Goal: Check status: Check status

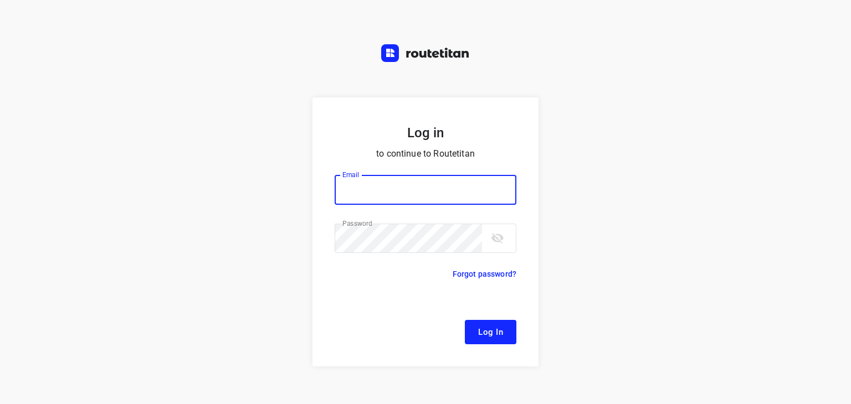
type input "[EMAIL_ADDRESS][DOMAIN_NAME]"
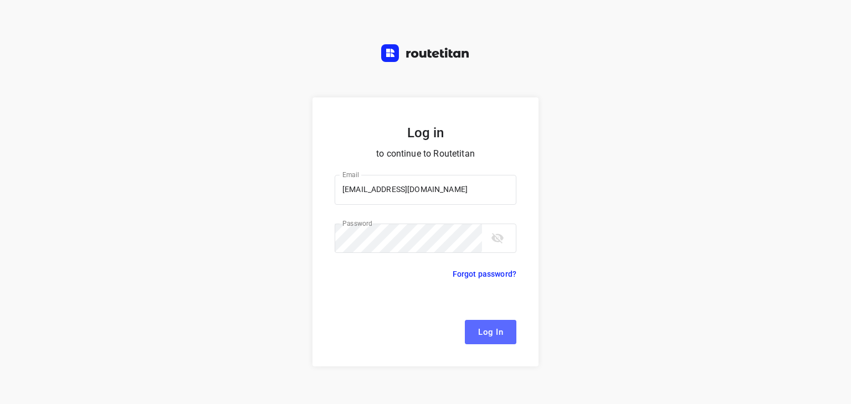
click at [488, 331] on span "Log In" at bounding box center [490, 332] width 25 height 14
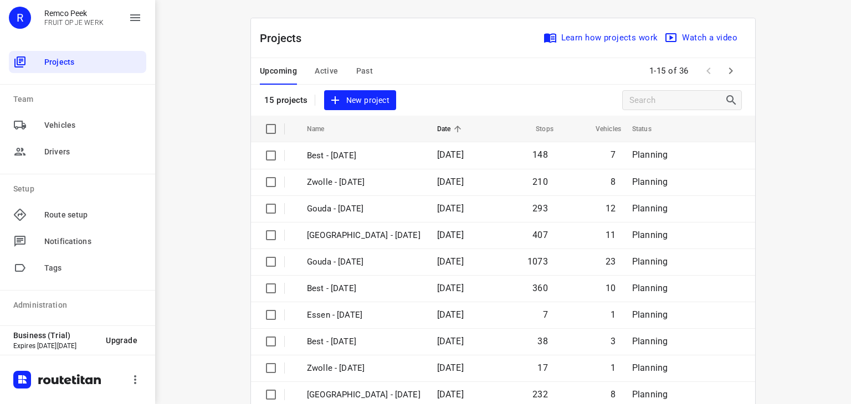
click at [315, 67] on span "Active" at bounding box center [326, 71] width 23 height 14
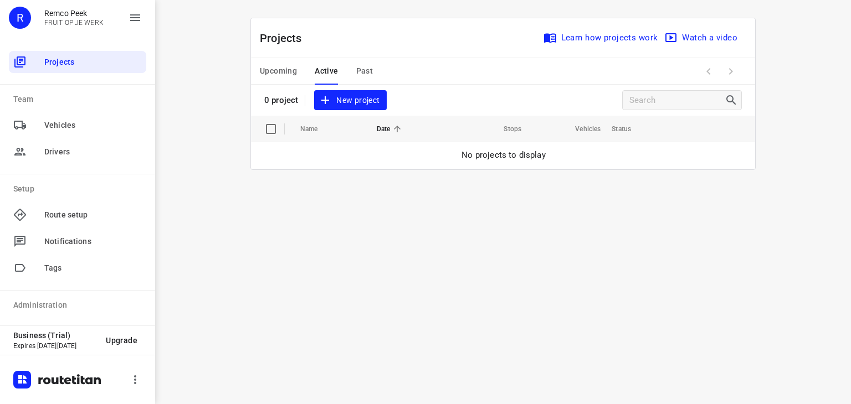
click at [287, 66] on span "Upcoming" at bounding box center [278, 71] width 37 height 14
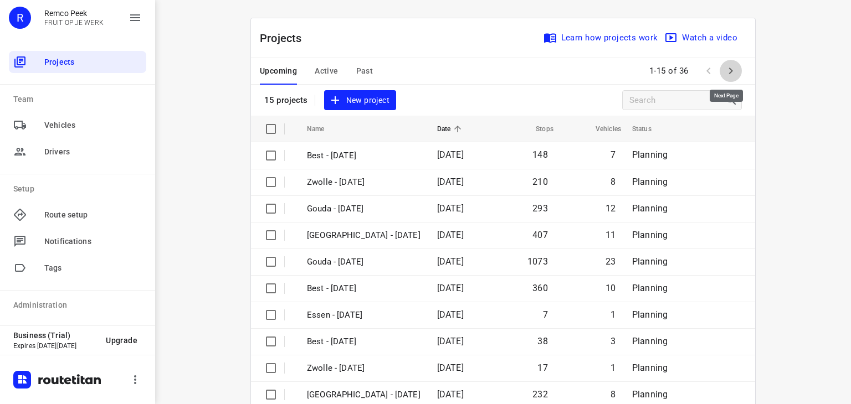
click at [729, 71] on icon "button" at bounding box center [730, 70] width 13 height 13
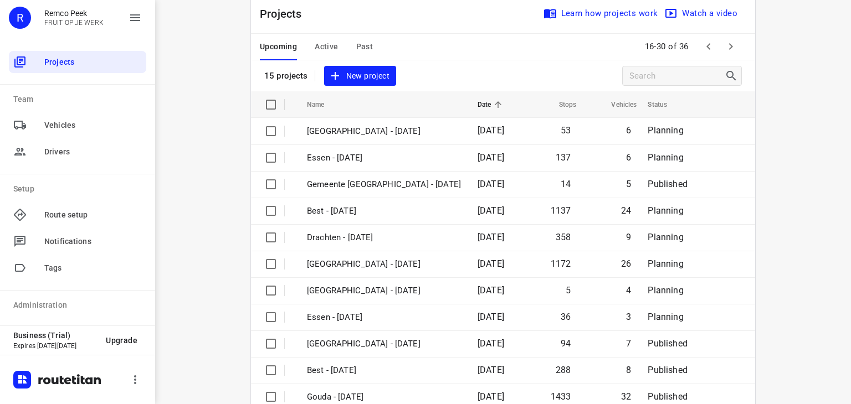
scroll to position [19, 0]
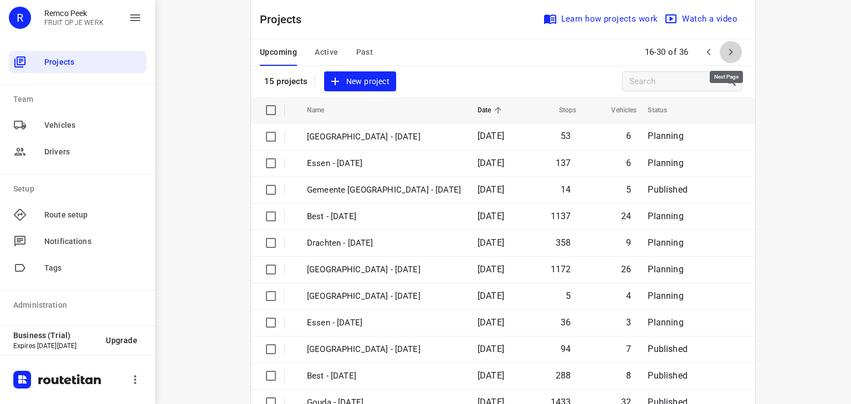
click at [720, 44] on button "button" at bounding box center [731, 52] width 22 height 22
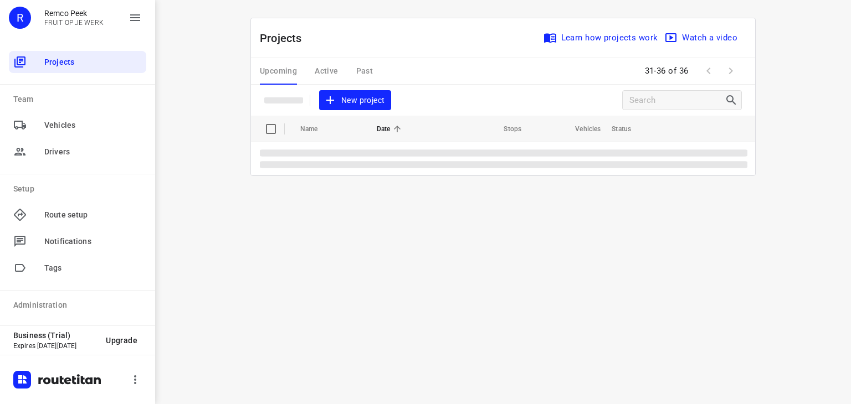
scroll to position [0, 0]
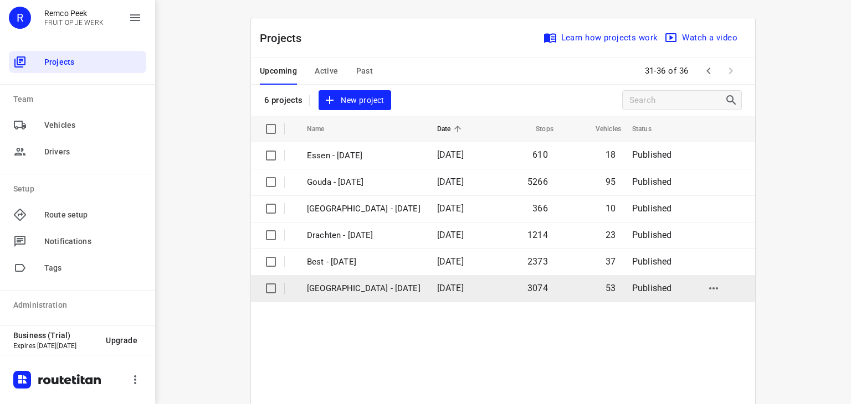
click at [338, 281] on td "[GEOGRAPHIC_DATA] - [DATE]" at bounding box center [362, 288] width 132 height 27
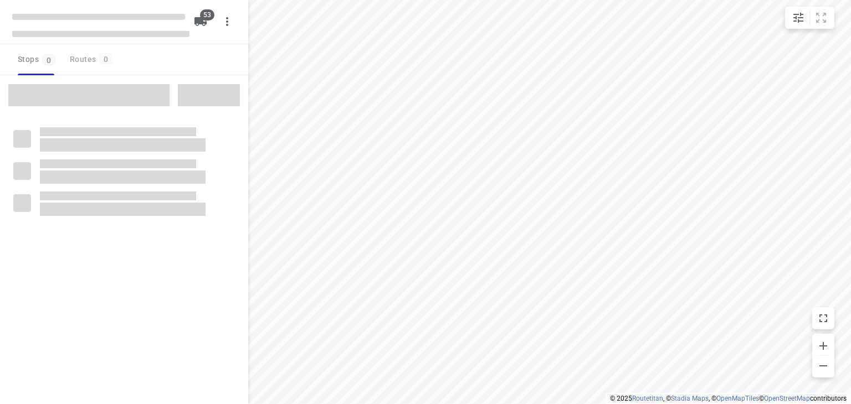
checkbox input "true"
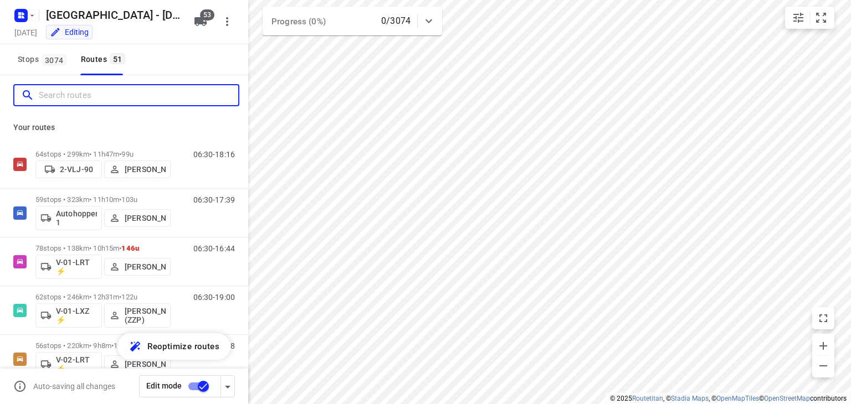
click at [121, 99] on input "Search routes" at bounding box center [138, 95] width 199 height 17
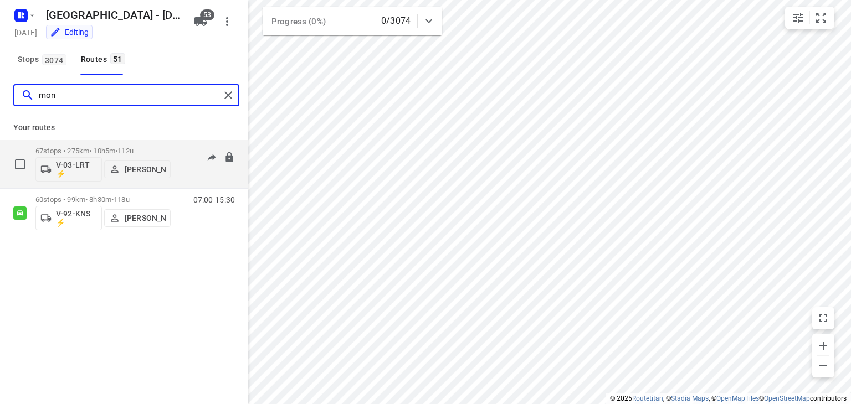
type input "mon"
click at [177, 169] on div "67 stops • 275km • 10h5m • 112u V-03-LRT ⚡ [PERSON_NAME] 06:00-16:05" at bounding box center [141, 164] width 213 height 46
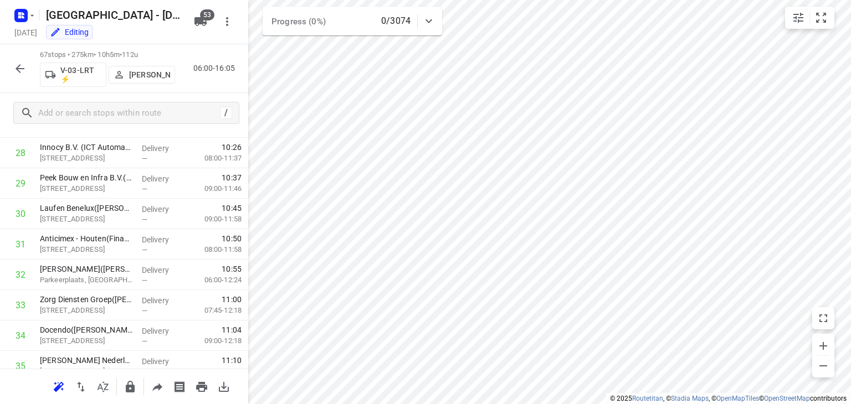
scroll to position [877, 0]
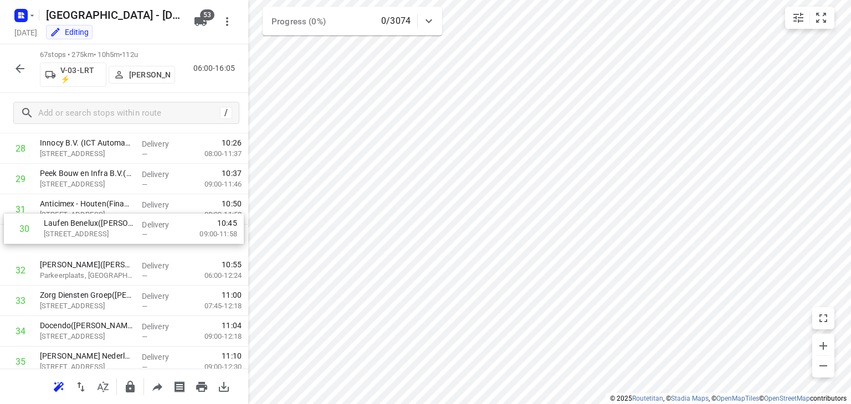
drag, startPoint x: 87, startPoint y: 211, endPoint x: 91, endPoint y: 239, distance: 28.0
click at [91, 239] on div "1 ⭐DHL Supply Chain - Nieuwegein([PERSON_NAME]) Bolwerkdok 2, Nieuwegein Delive…" at bounding box center [124, 331] width 248 height 2041
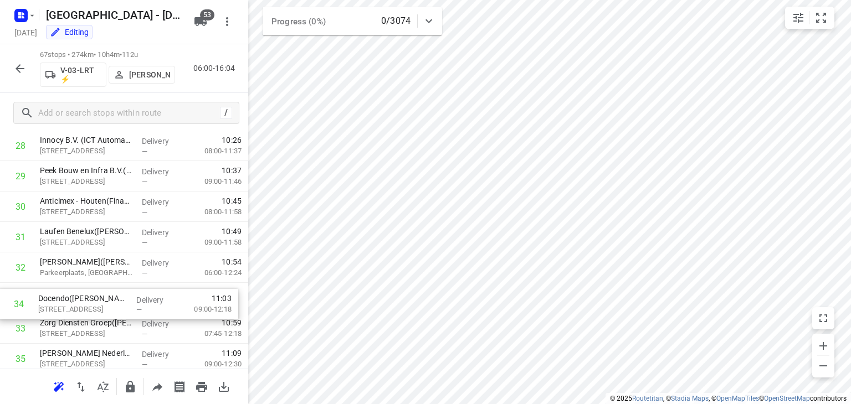
scroll to position [881, 0]
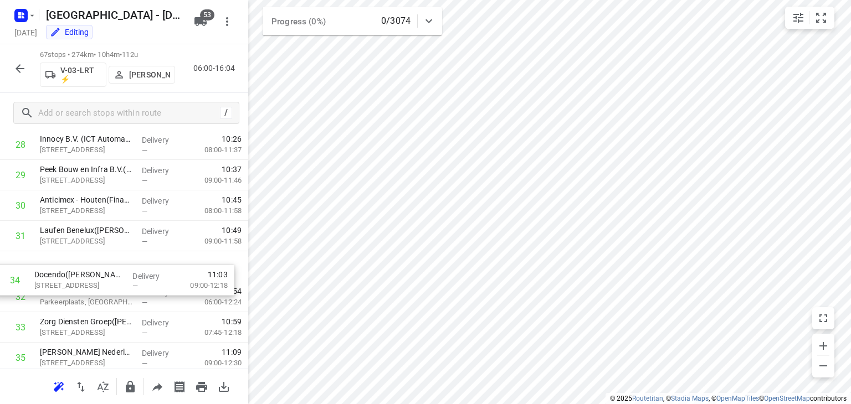
drag, startPoint x: 87, startPoint y: 327, endPoint x: 81, endPoint y: 271, distance: 55.7
click at [81, 271] on div "1 ⭐DHL Supply Chain - Nieuwegein([PERSON_NAME]) Bolwerkdok 2, Nieuwegein Delive…" at bounding box center [124, 327] width 248 height 2041
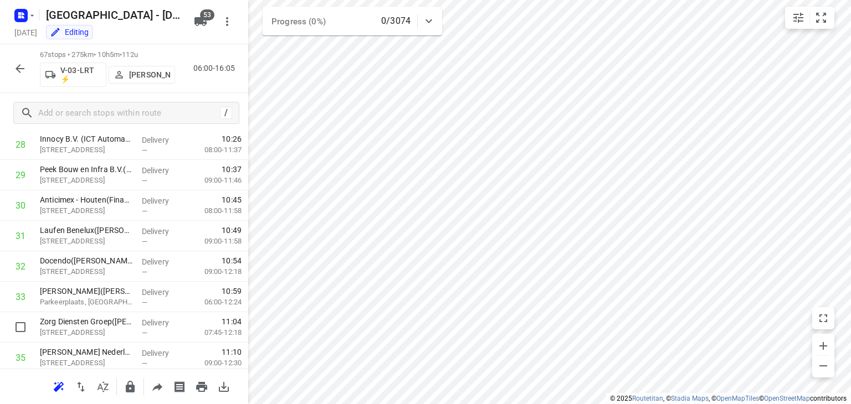
scroll to position [884, 0]
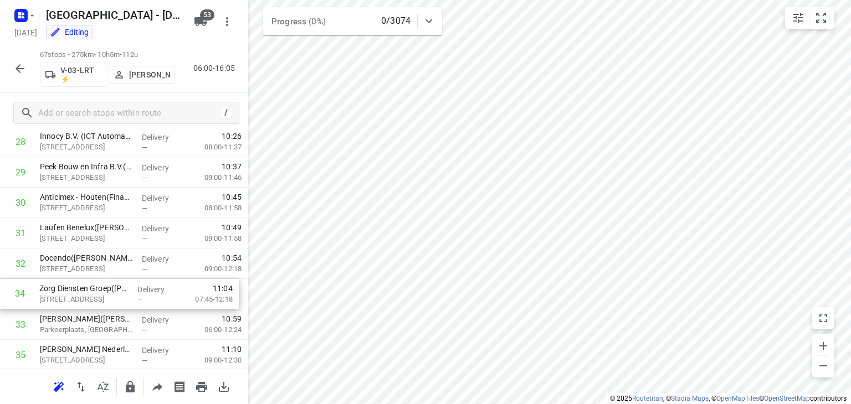
drag, startPoint x: 83, startPoint y: 333, endPoint x: 82, endPoint y: 295, distance: 37.7
click at [82, 295] on div "1 ⭐DHL Supply Chain - Nieuwegein([PERSON_NAME]) Bolwerkdok 2, Nieuwegein Delive…" at bounding box center [124, 324] width 248 height 2041
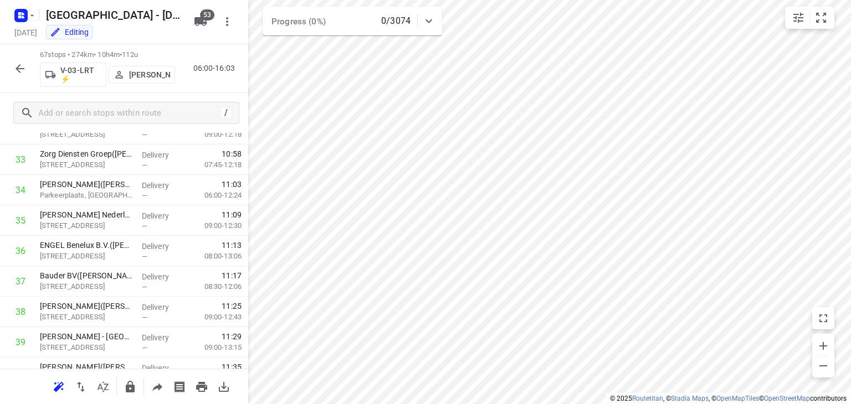
scroll to position [1027, 0]
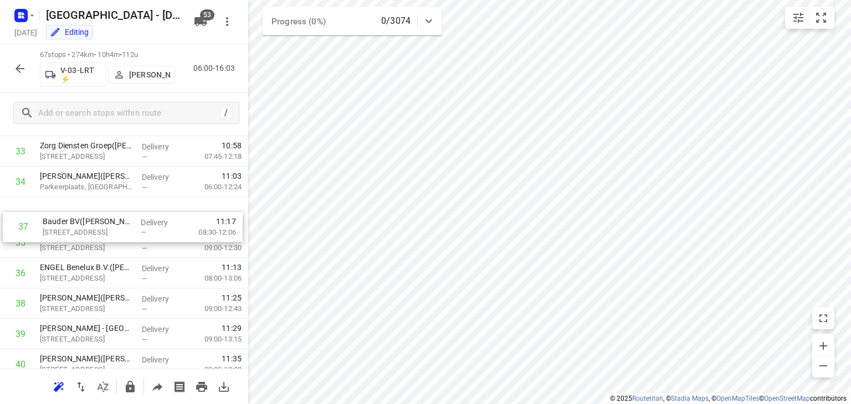
drag, startPoint x: 106, startPoint y: 274, endPoint x: 109, endPoint y: 224, distance: 49.9
click at [109, 224] on div "1 ⭐DHL Supply Chain - Nieuwegein([PERSON_NAME]) Bolwerkdok 2, Nieuwegein Delive…" at bounding box center [124, 181] width 248 height 2041
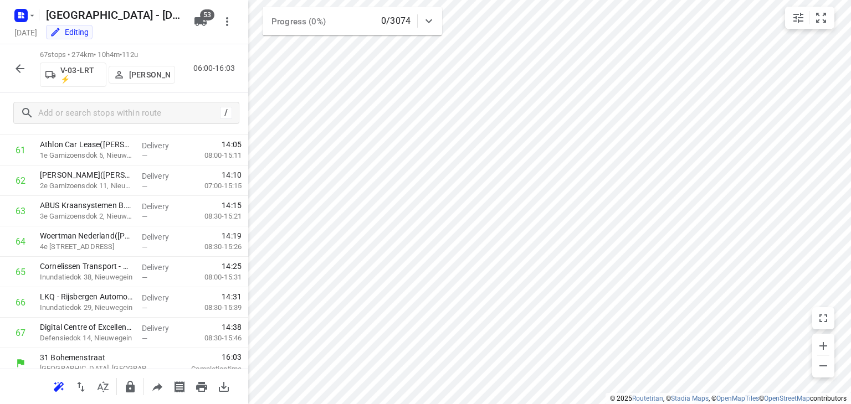
scroll to position [1891, 0]
